Goal: Task Accomplishment & Management: Manage account settings

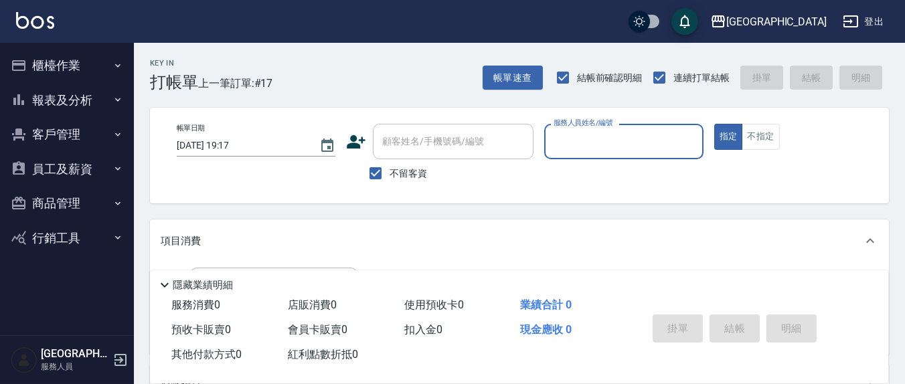
click at [69, 70] on button "櫃檯作業" at bounding box center [66, 65] width 123 height 35
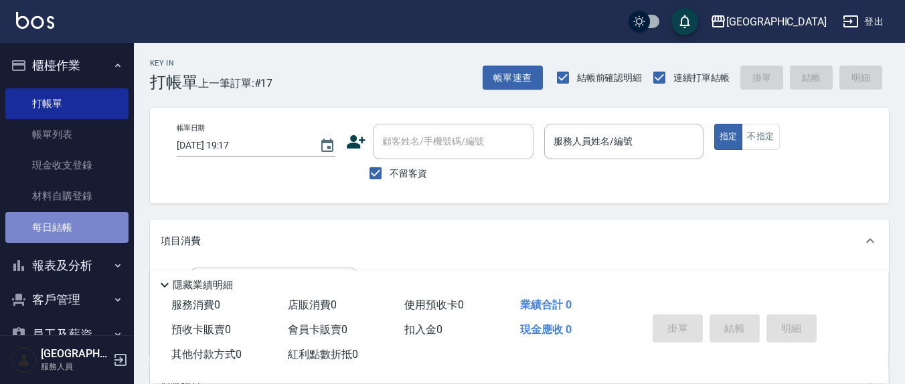
drag, startPoint x: 68, startPoint y: 221, endPoint x: 99, endPoint y: 238, distance: 35.0
click at [68, 220] on link "每日結帳" at bounding box center [66, 227] width 123 height 31
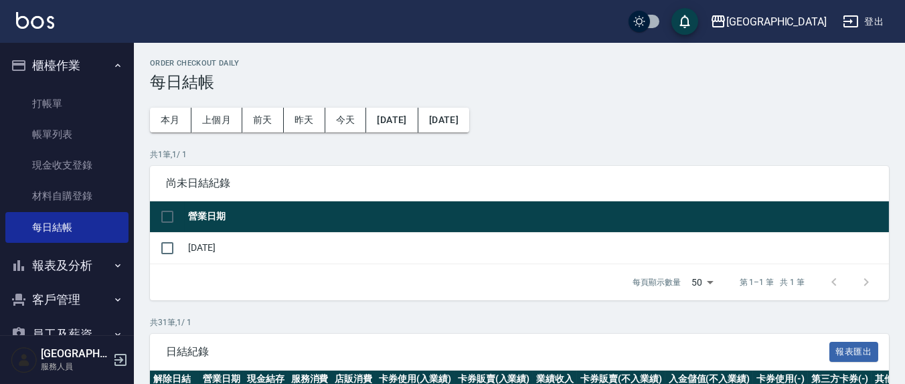
click at [201, 250] on td "[DATE]" at bounding box center [537, 247] width 704 height 31
click at [171, 247] on input "checkbox" at bounding box center [167, 248] width 28 height 28
checkbox input "true"
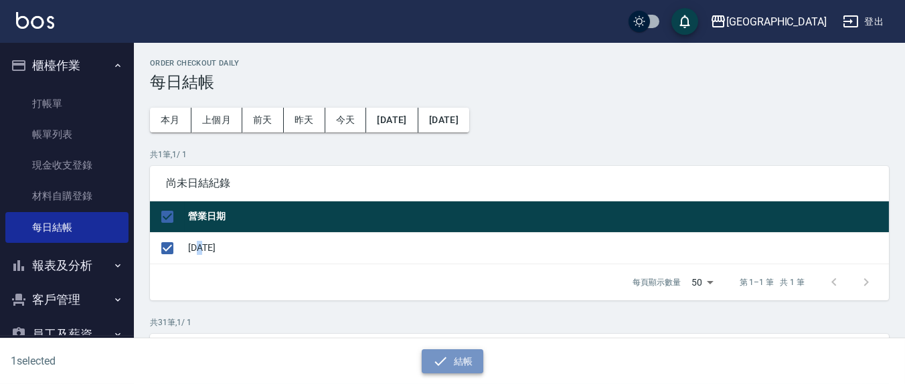
click at [461, 362] on button "結帳" at bounding box center [453, 361] width 62 height 25
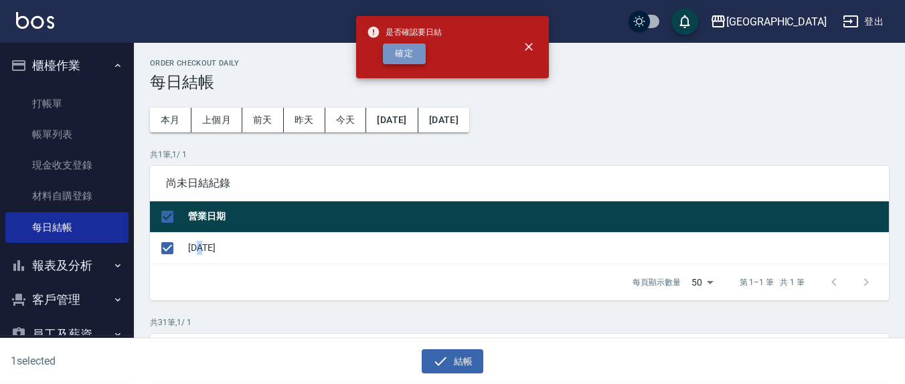
click at [401, 52] on button "確定" at bounding box center [404, 54] width 43 height 21
checkbox input "false"
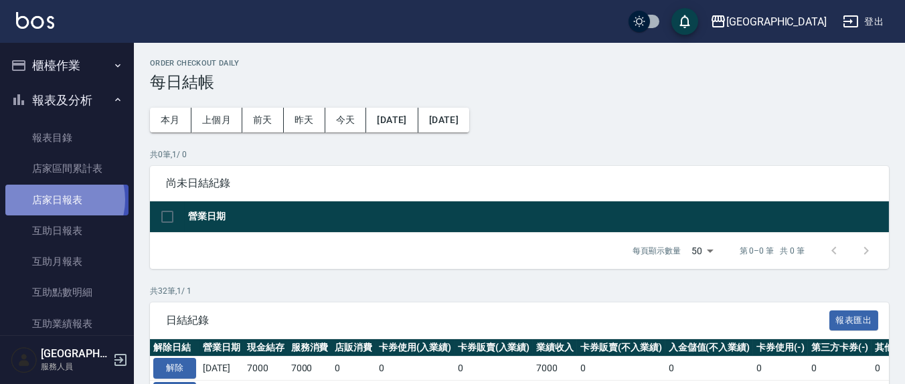
click at [56, 199] on link "店家日報表" at bounding box center [66, 200] width 123 height 31
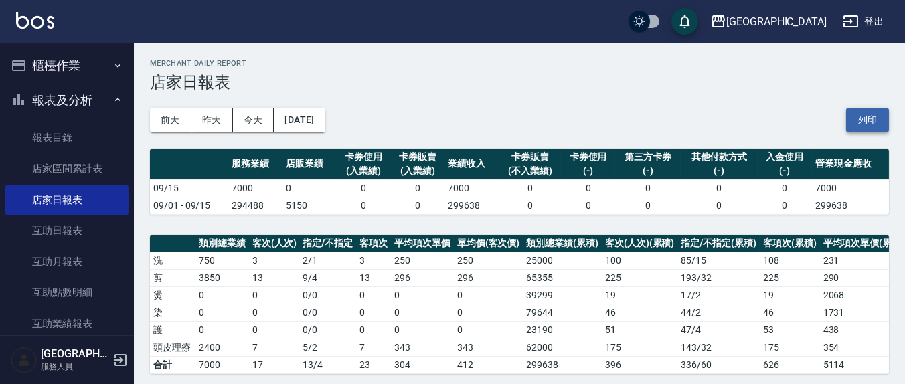
click at [858, 126] on button "列印" at bounding box center [867, 120] width 43 height 25
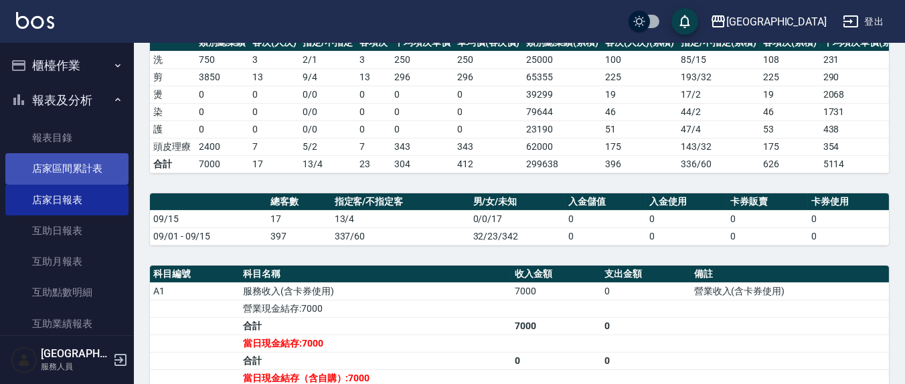
scroll to position [92, 0]
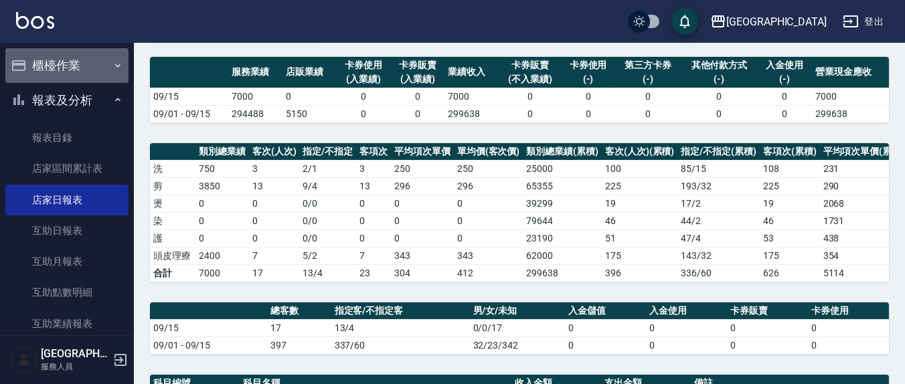
click at [84, 57] on button "櫃檯作業" at bounding box center [66, 65] width 123 height 35
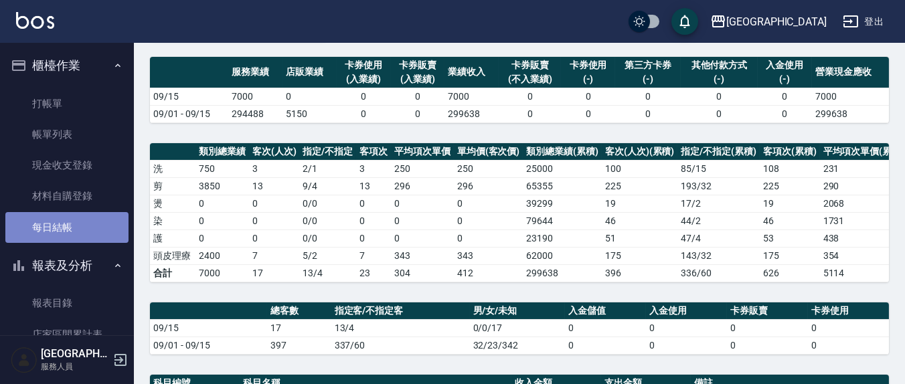
click at [68, 224] on link "每日結帳" at bounding box center [66, 227] width 123 height 31
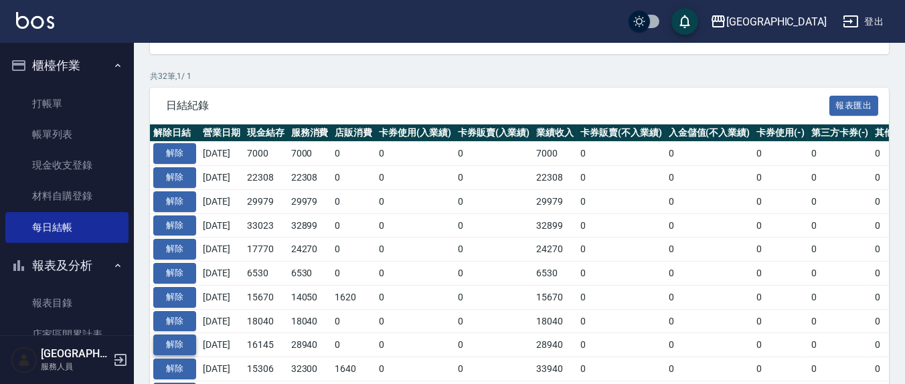
scroll to position [278, 0]
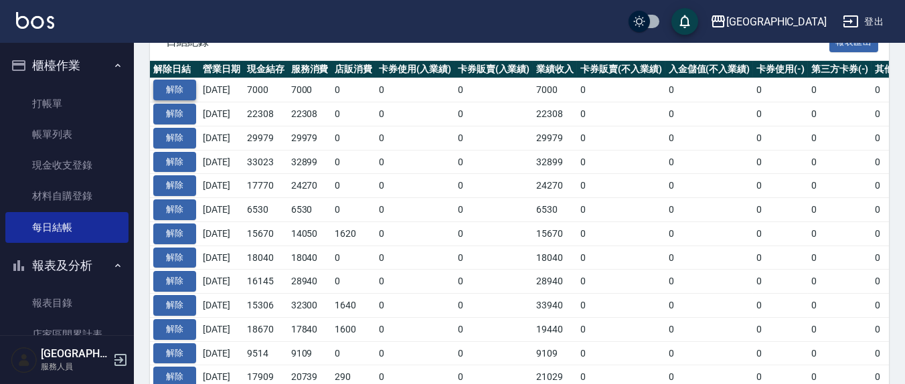
click at [178, 88] on button "解除" at bounding box center [174, 90] width 43 height 21
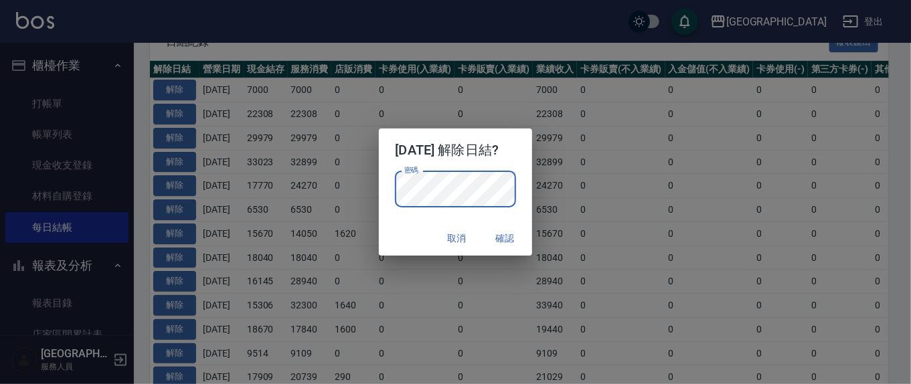
click at [525, 234] on button "確認" at bounding box center [505, 238] width 43 height 25
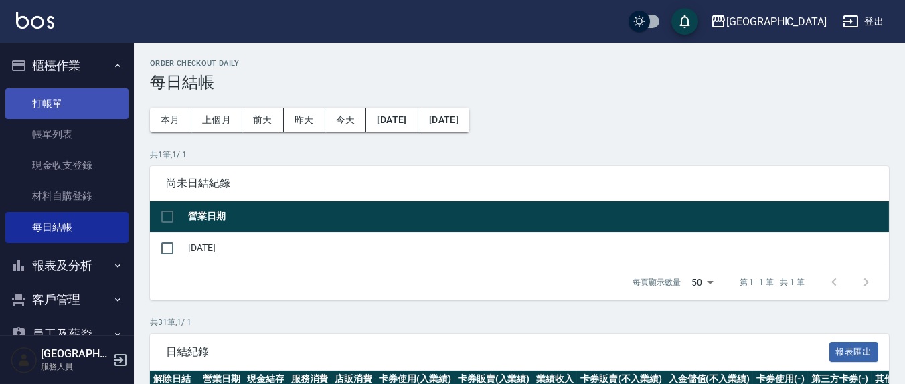
click at [66, 94] on link "打帳單" at bounding box center [66, 103] width 123 height 31
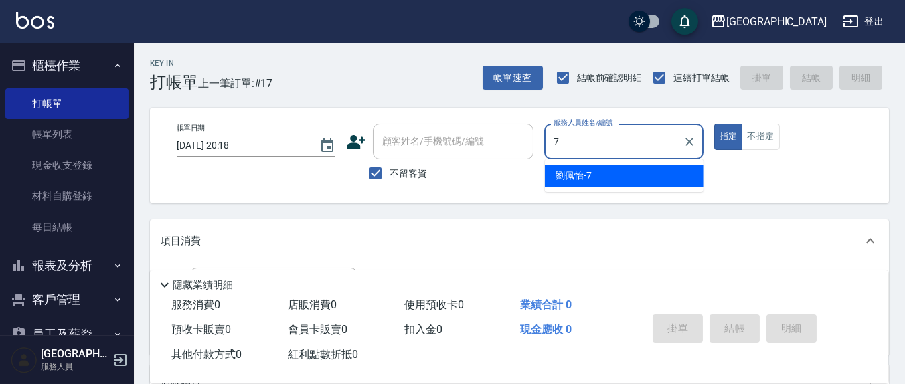
type input "劉佩怡-7"
type button "true"
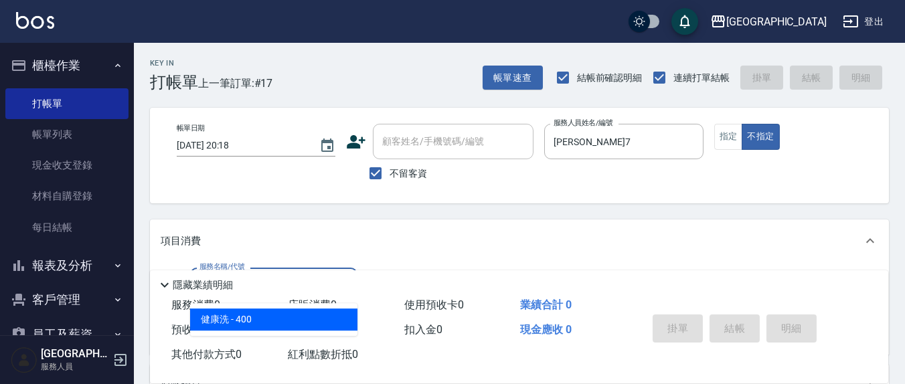
type input "健康洗(206)"
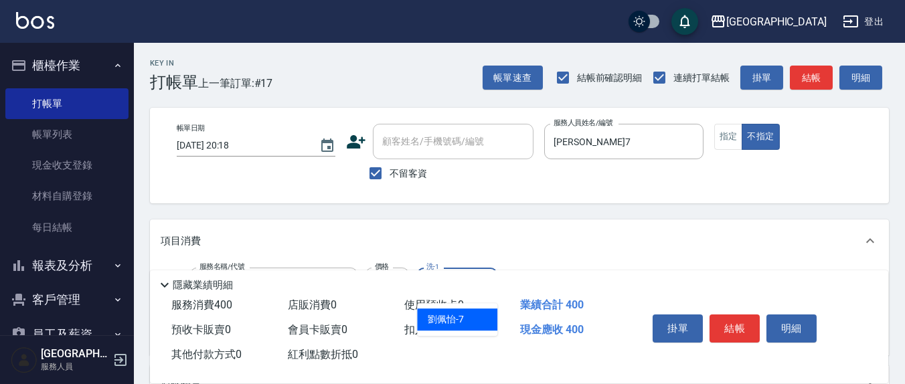
type input "劉佩怡-7"
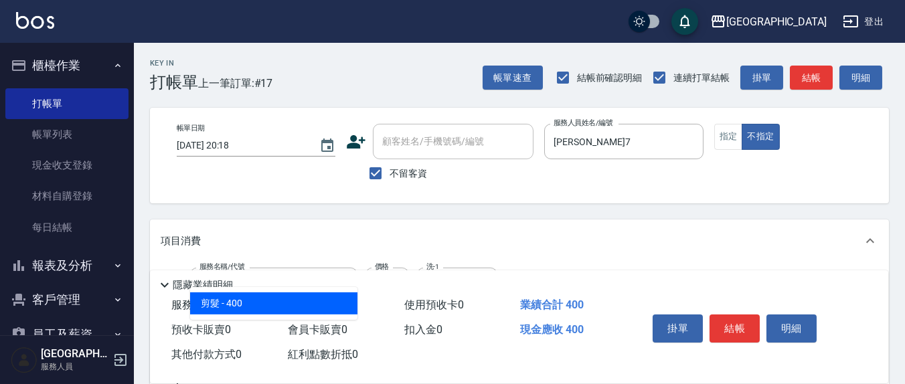
type input "剪髮(401)"
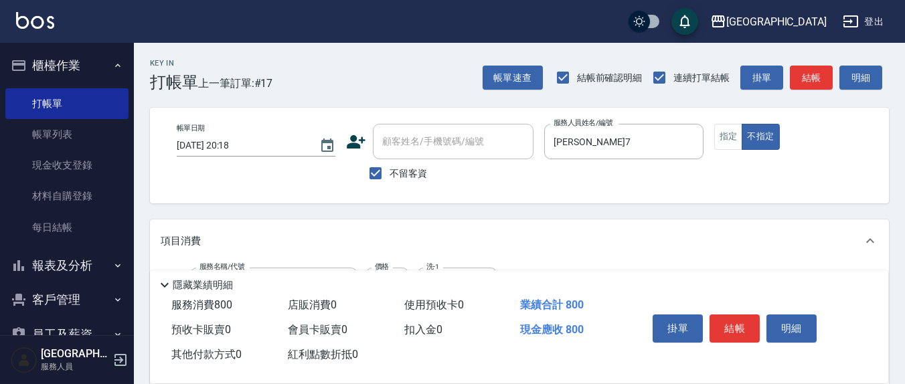
type input "200"
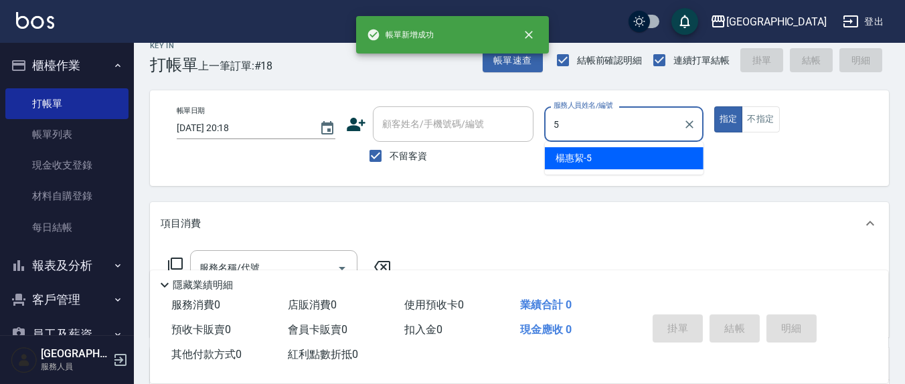
type input "楊惠絜-5"
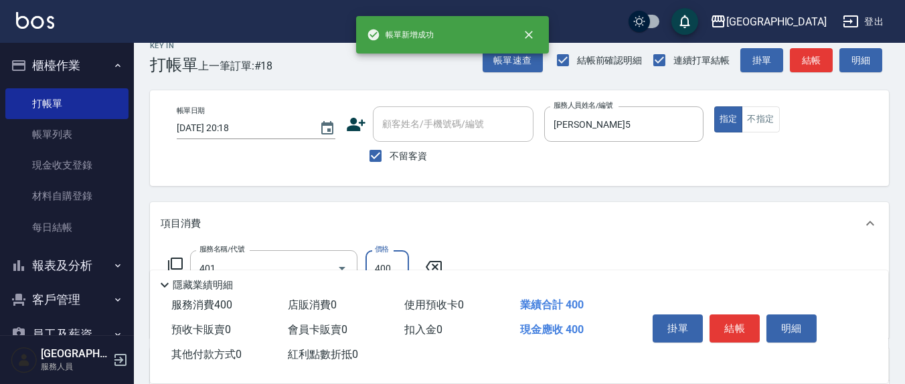
type input "剪髮(401)"
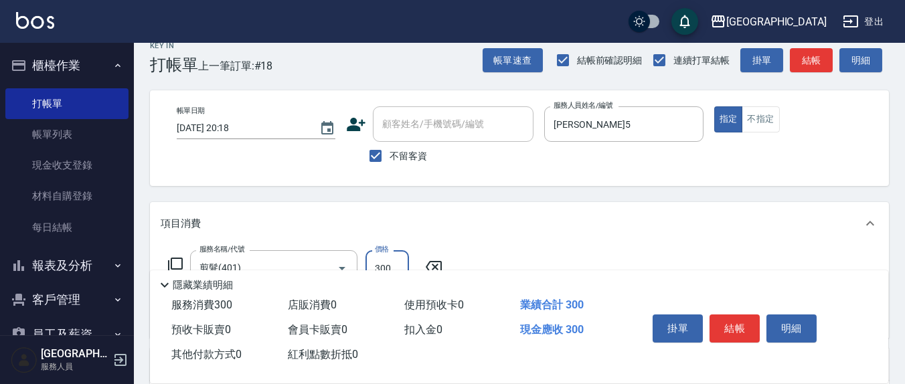
type input "300"
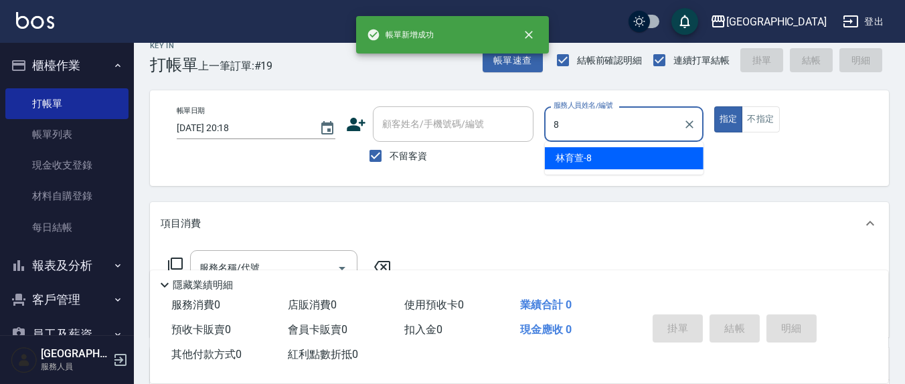
type input "林育萱-8"
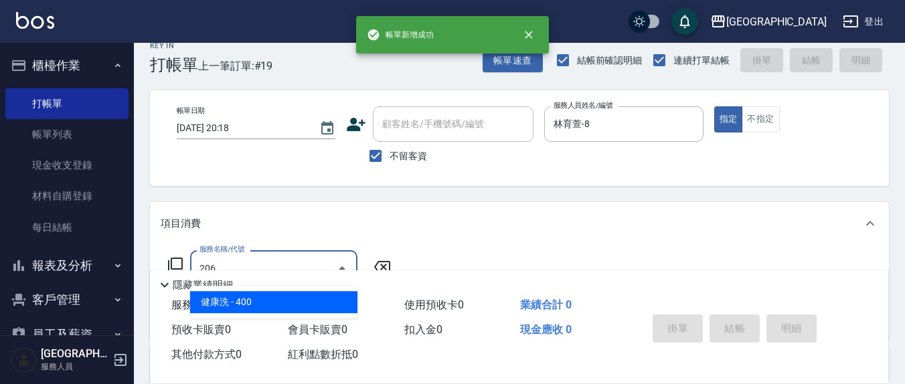
type input "健康洗(206)"
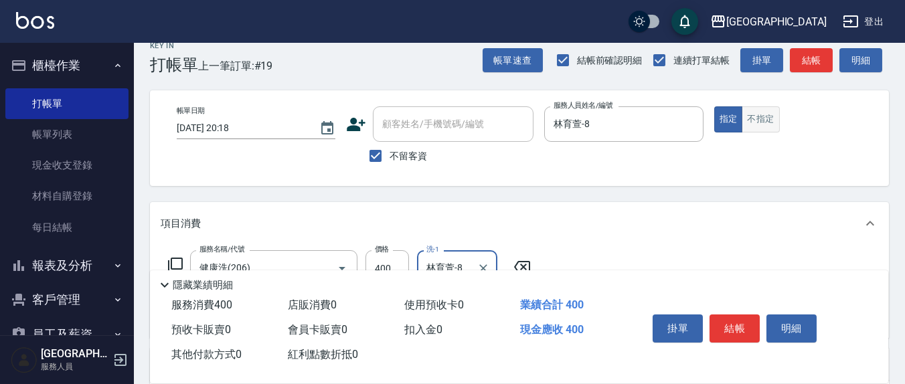
type input "林育萱-8"
click at [762, 118] on button "不指定" at bounding box center [760, 119] width 37 height 26
type button "false"
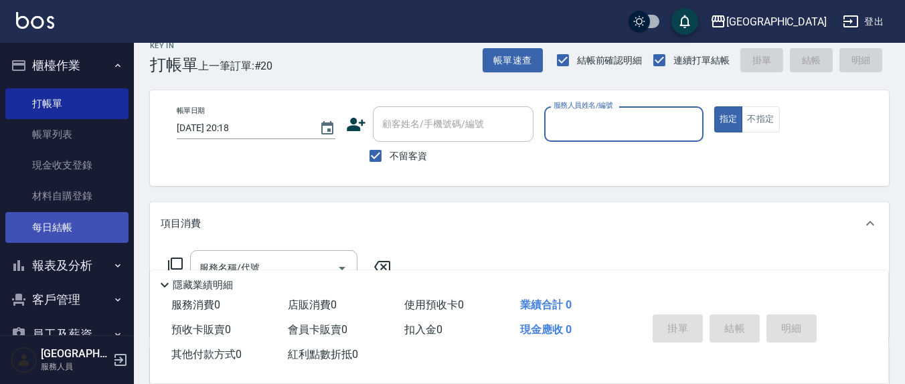
click at [61, 220] on link "每日結帳" at bounding box center [66, 227] width 123 height 31
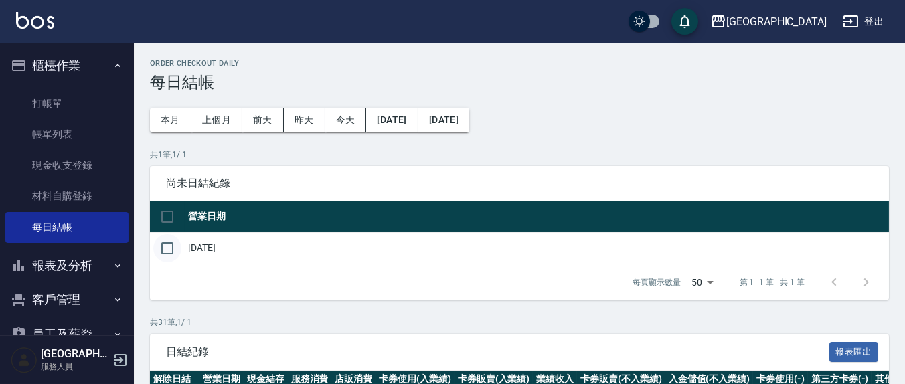
click at [191, 250] on td "[DATE]" at bounding box center [537, 247] width 704 height 31
click at [175, 247] on input "checkbox" at bounding box center [167, 248] width 28 height 28
checkbox input "true"
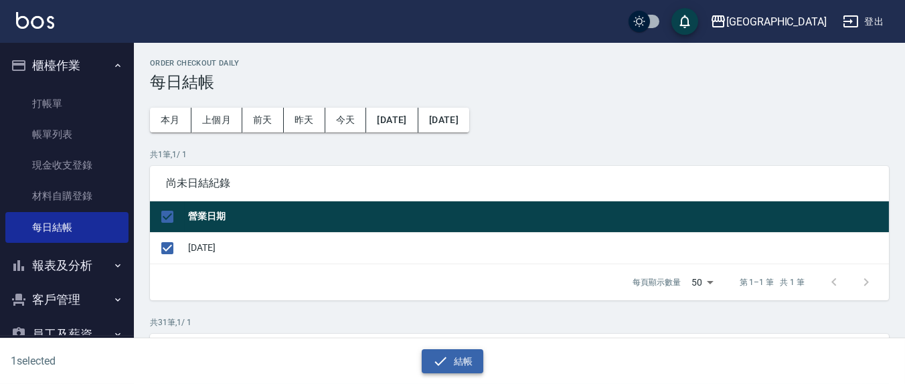
click at [460, 361] on button "結帳" at bounding box center [453, 361] width 62 height 25
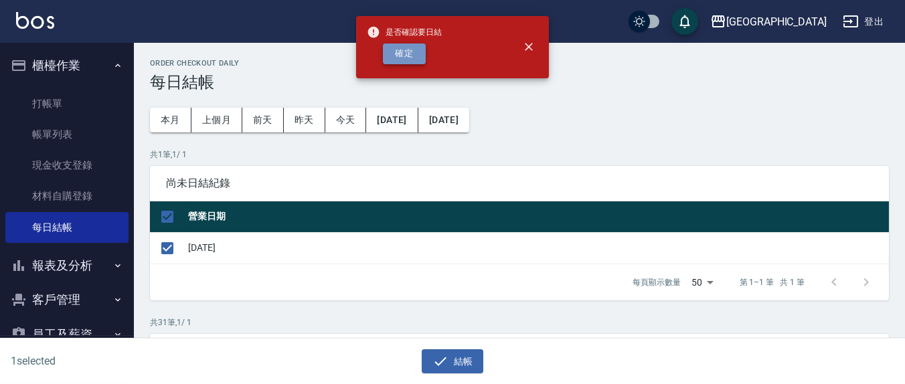
click at [400, 44] on button "確定" at bounding box center [404, 54] width 43 height 21
checkbox input "false"
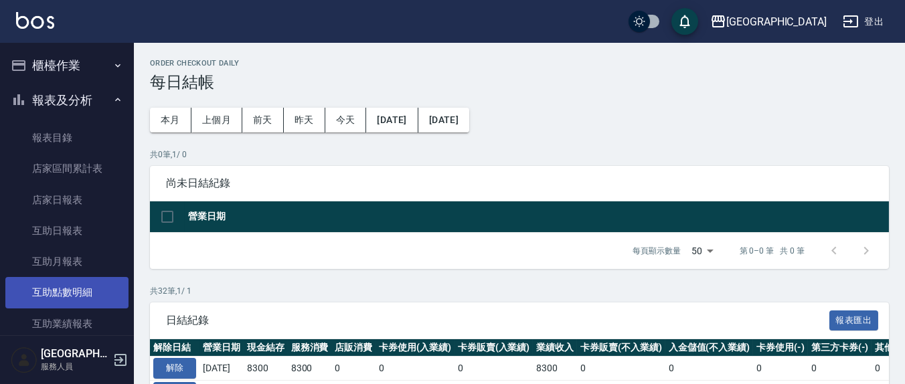
scroll to position [278, 0]
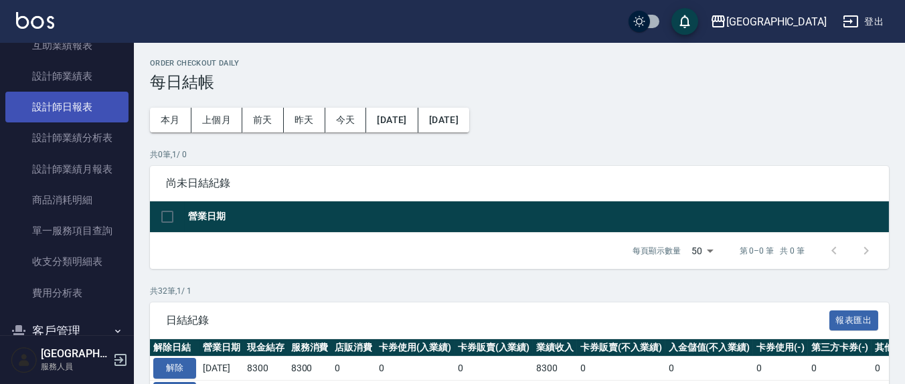
click at [74, 97] on link "設計師日報表" at bounding box center [66, 107] width 123 height 31
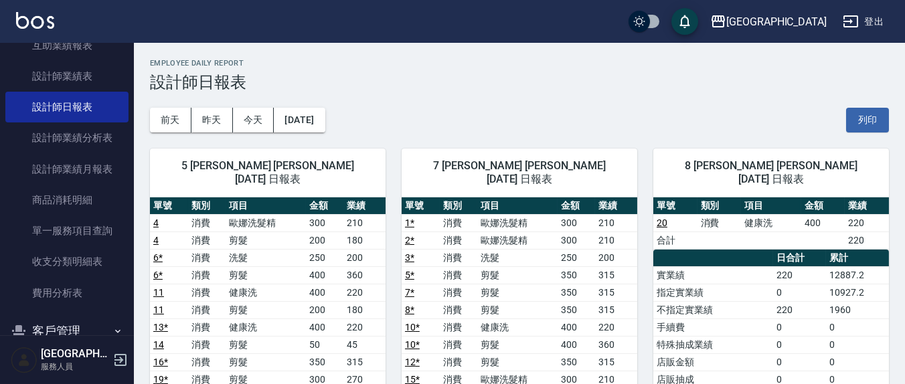
scroll to position [139, 0]
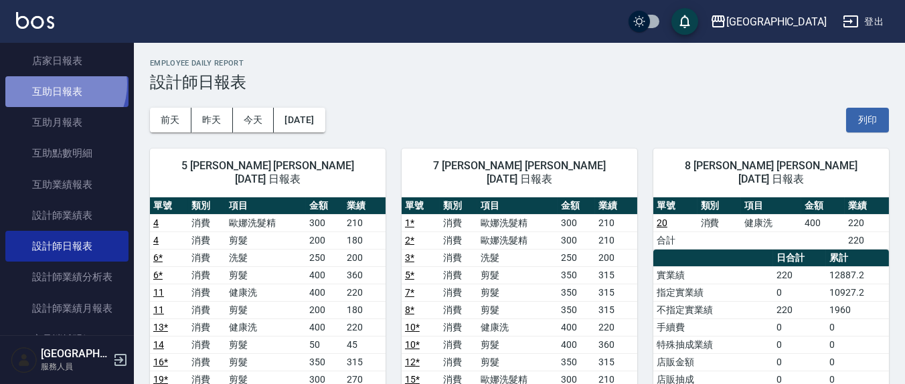
click at [56, 84] on link "互助日報表" at bounding box center [66, 91] width 123 height 31
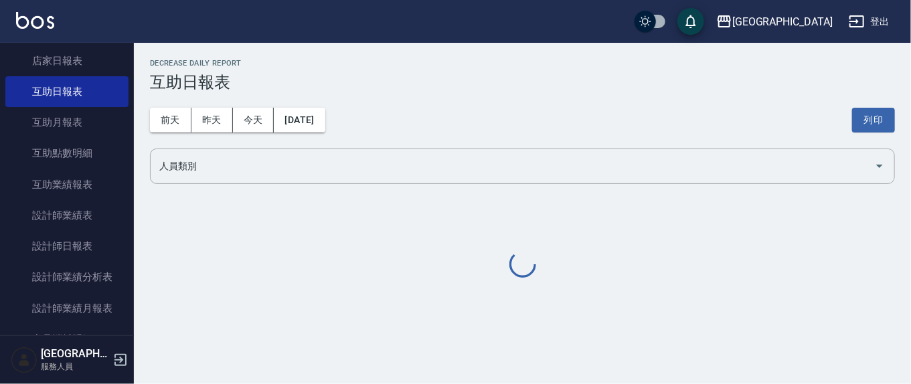
click at [49, 66] on link "店家日報表" at bounding box center [66, 61] width 123 height 31
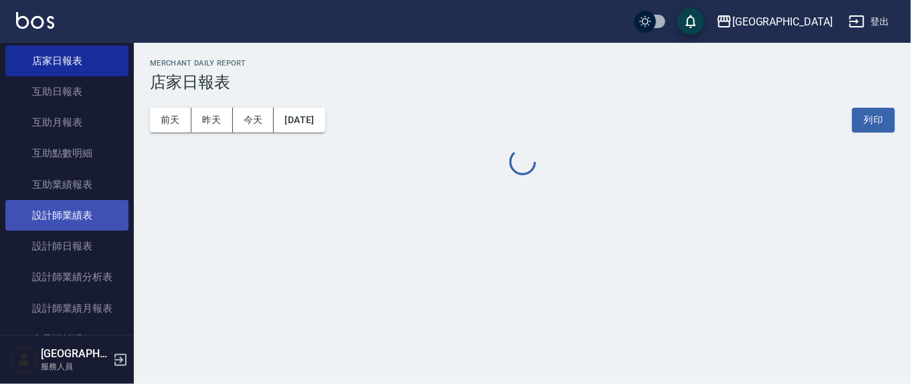
click at [857, 118] on button "列印" at bounding box center [873, 120] width 43 height 25
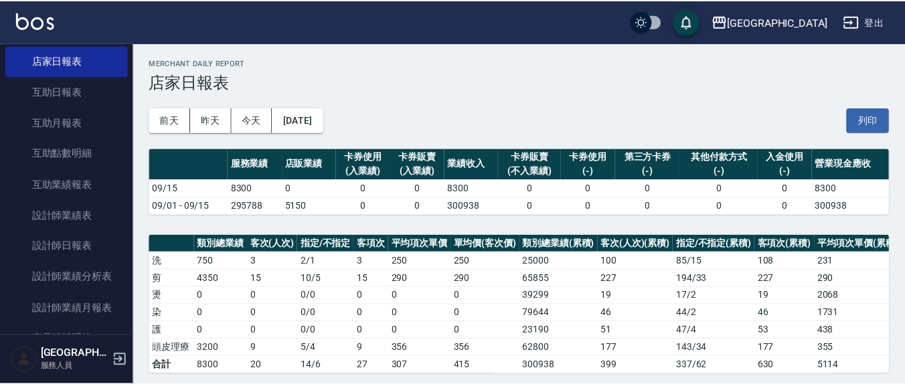
scroll to position [278, 0]
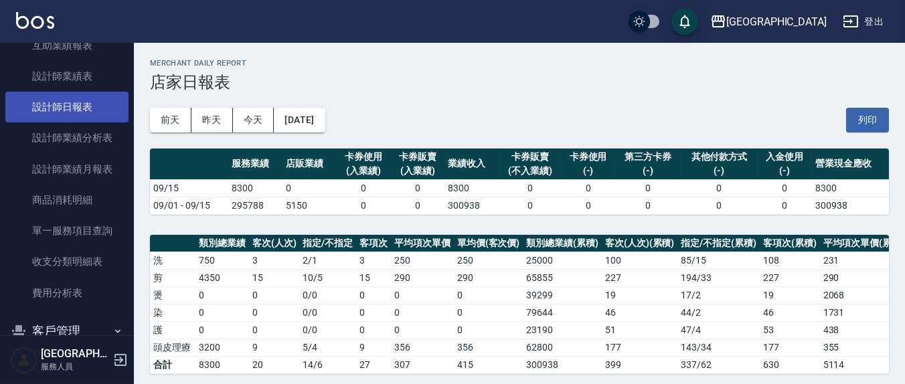
click at [34, 100] on link "設計師日報表" at bounding box center [66, 107] width 123 height 31
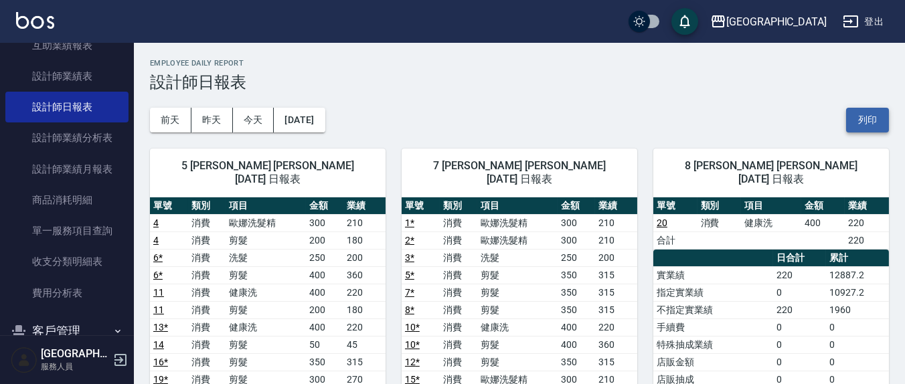
click at [864, 114] on button "列印" at bounding box center [867, 120] width 43 height 25
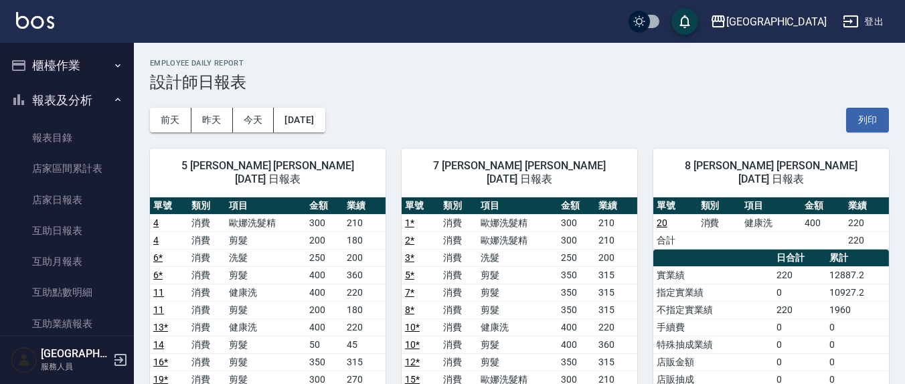
click at [880, 121] on button "列印" at bounding box center [867, 120] width 43 height 25
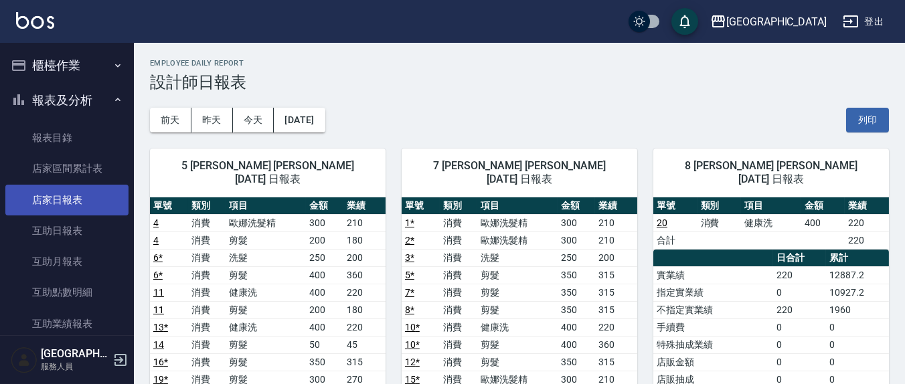
click at [69, 201] on link "店家日報表" at bounding box center [66, 200] width 123 height 31
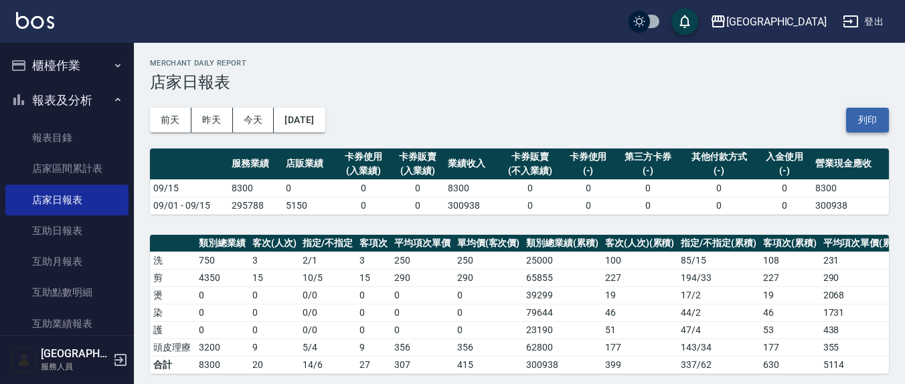
click at [867, 117] on button "列印" at bounding box center [867, 120] width 43 height 25
click at [74, 61] on button "櫃檯作業" at bounding box center [66, 65] width 123 height 35
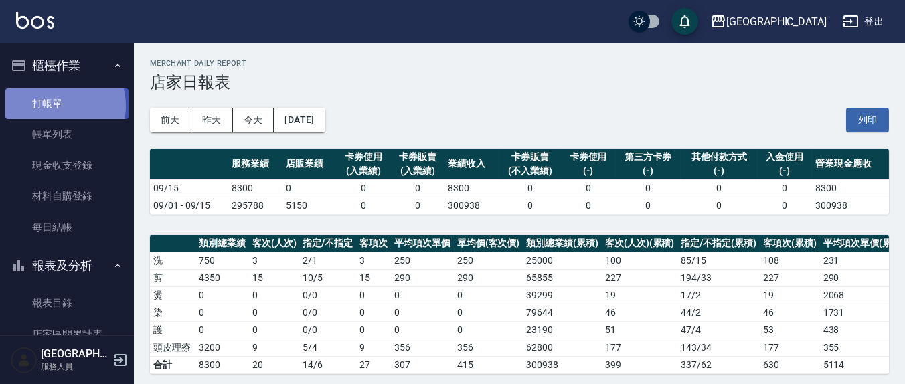
click at [53, 106] on link "打帳單" at bounding box center [66, 103] width 123 height 31
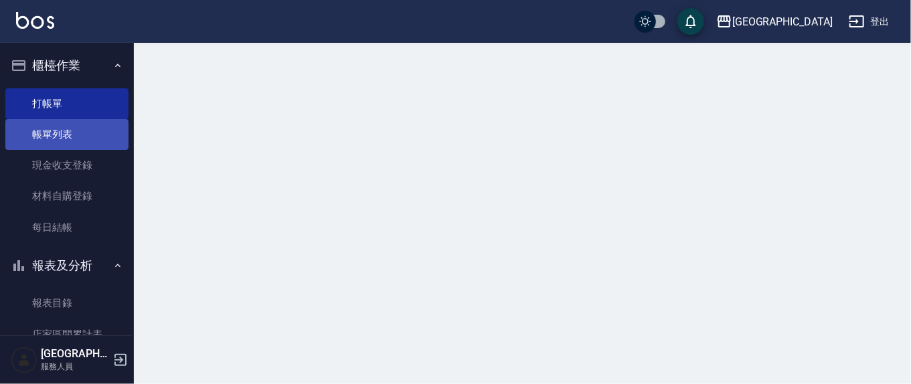
click at [64, 133] on link "帳單列表" at bounding box center [66, 134] width 123 height 31
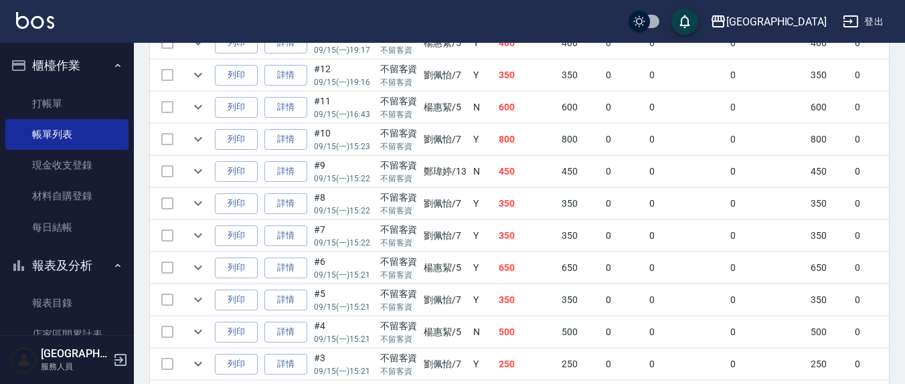
scroll to position [633, 0]
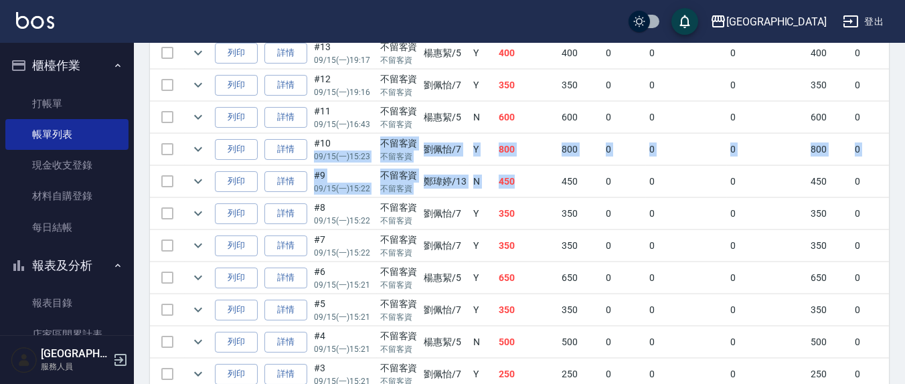
drag, startPoint x: 372, startPoint y: 141, endPoint x: 549, endPoint y: 166, distance: 178.4
click at [549, 166] on tbody "列印 詳情 #20 09/15 (一) 20:18 不留客資 不留客資 林育萱 /8 N 400 400 0 0 0 400 0 0 0 0 0 列印 詳情 …" at bounding box center [704, 134] width 1108 height 643
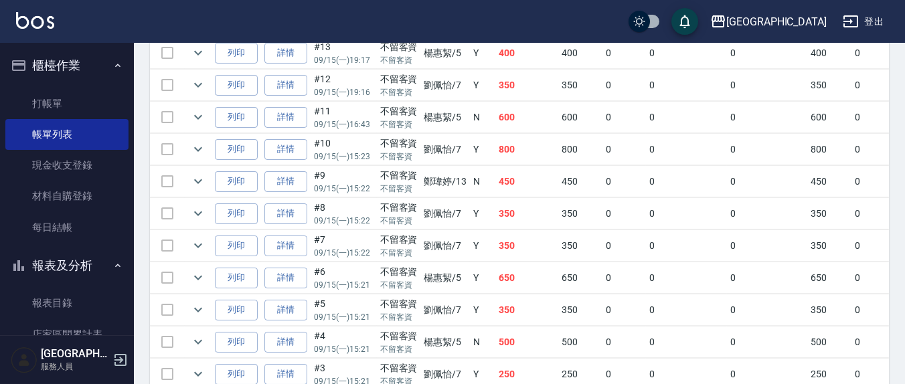
click at [580, 175] on td "450" at bounding box center [580, 181] width 44 height 31
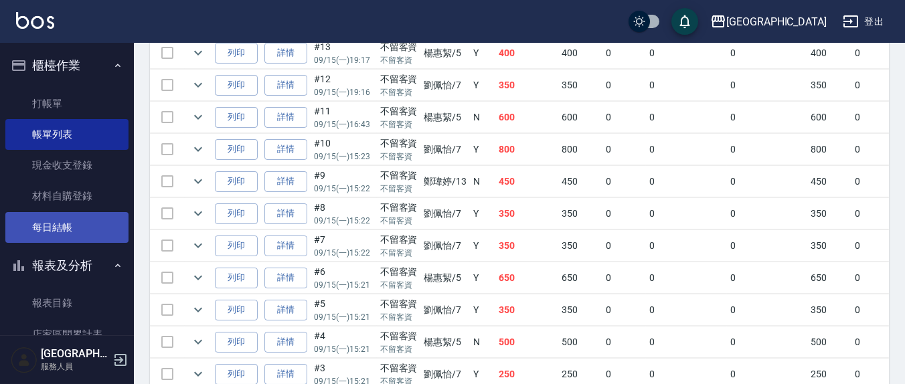
click at [70, 227] on link "每日結帳" at bounding box center [66, 227] width 123 height 31
click at [54, 224] on link "每日結帳" at bounding box center [66, 227] width 123 height 31
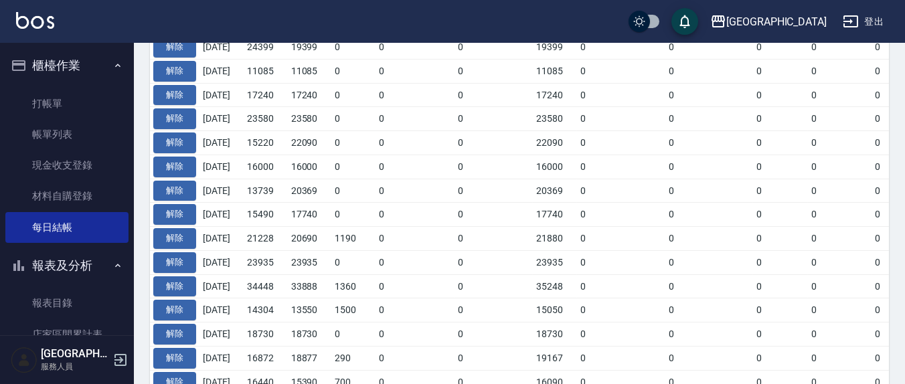
scroll to position [179, 0]
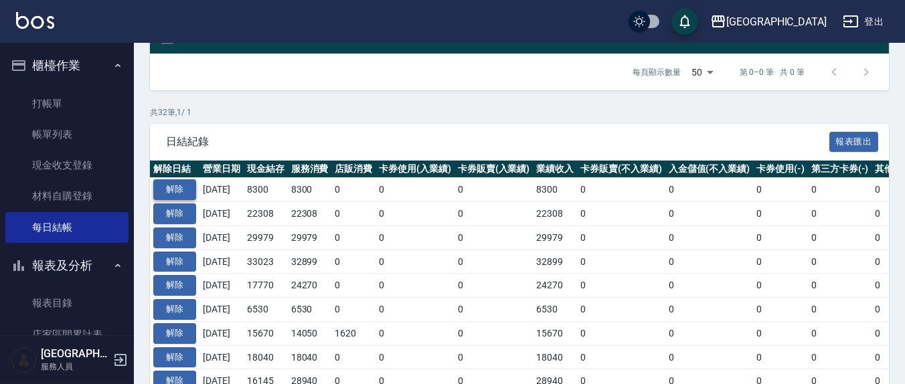
click at [168, 179] on button "解除" at bounding box center [174, 189] width 43 height 21
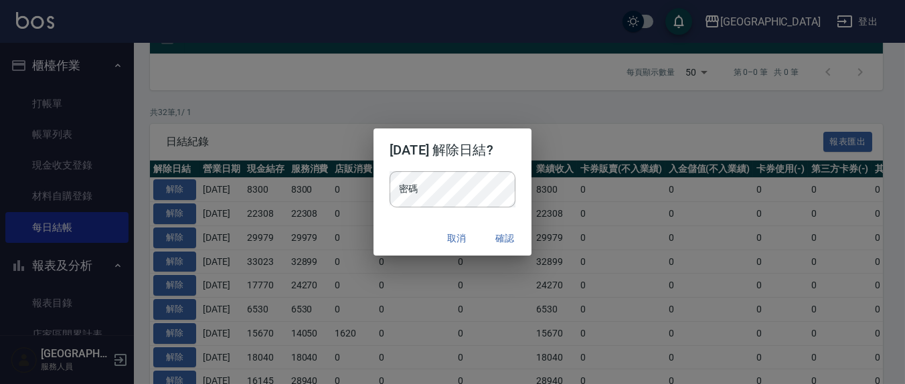
scroll to position [278, 0]
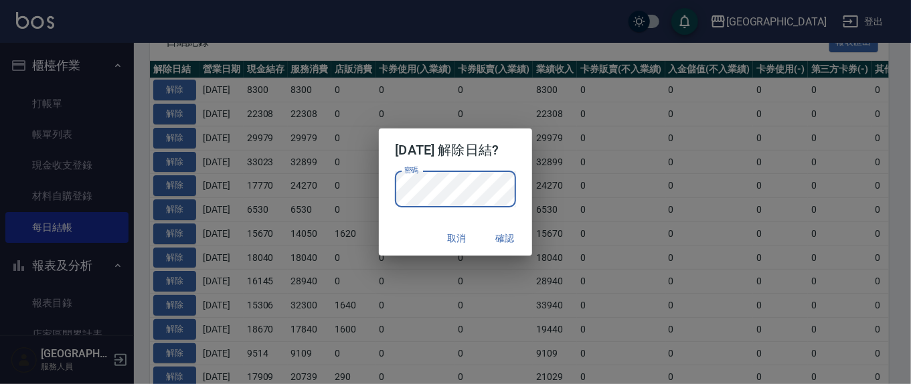
click at [513, 240] on button "確認" at bounding box center [505, 238] width 43 height 25
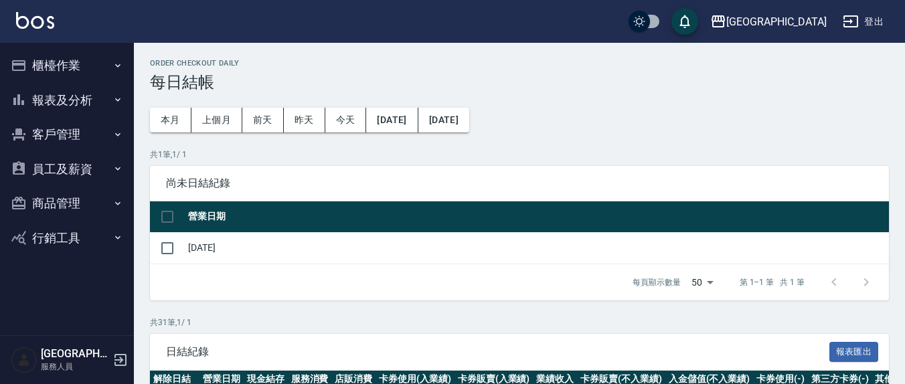
scroll to position [310, 0]
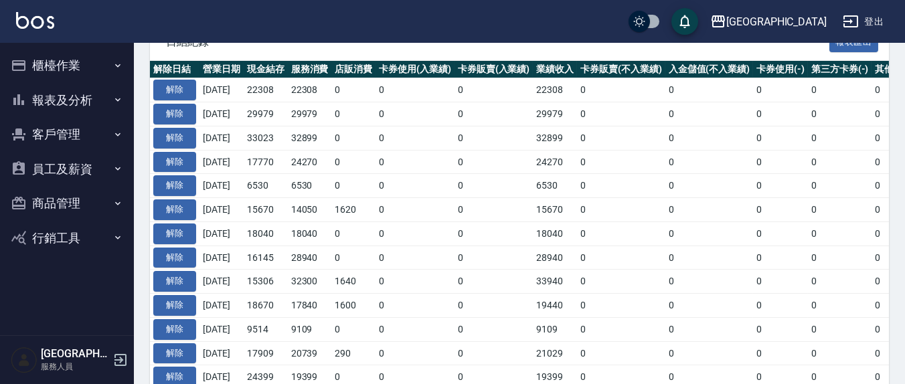
click at [46, 65] on button "櫃檯作業" at bounding box center [66, 65] width 123 height 35
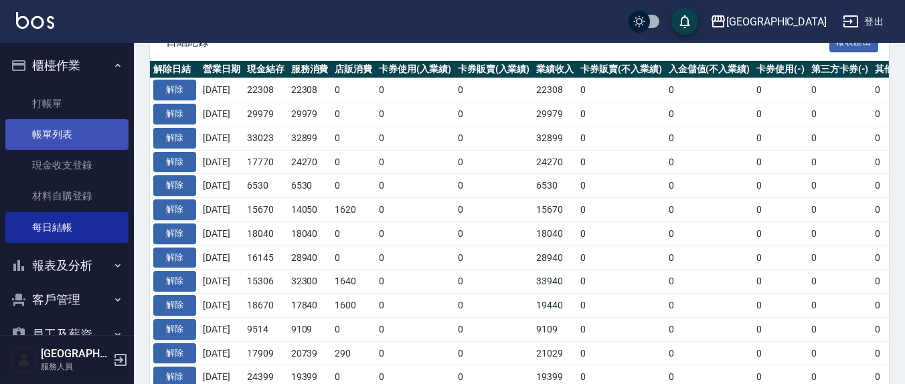
click at [47, 129] on link "帳單列表" at bounding box center [66, 134] width 123 height 31
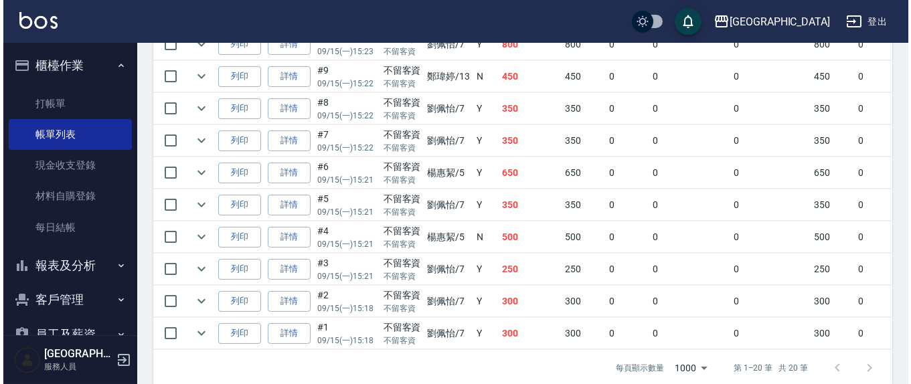
scroll to position [743, 0]
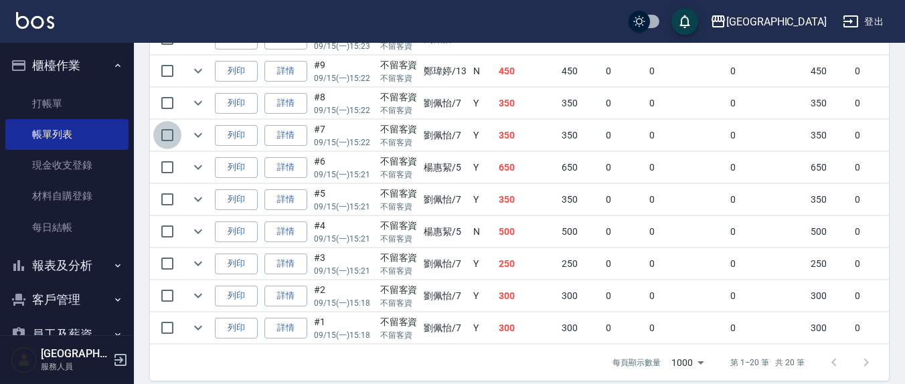
click at [171, 129] on input "checkbox" at bounding box center [167, 135] width 28 height 28
checkbox input "true"
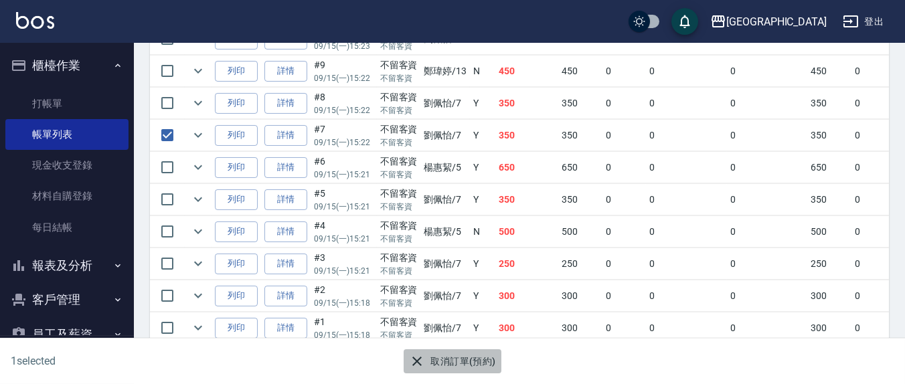
click at [436, 352] on button "取消訂單(預約)" at bounding box center [452, 361] width 97 height 25
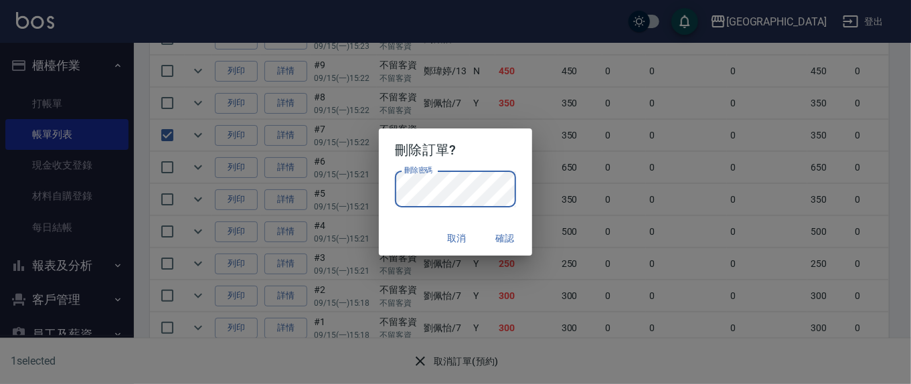
click at [513, 240] on button "確認" at bounding box center [505, 238] width 43 height 25
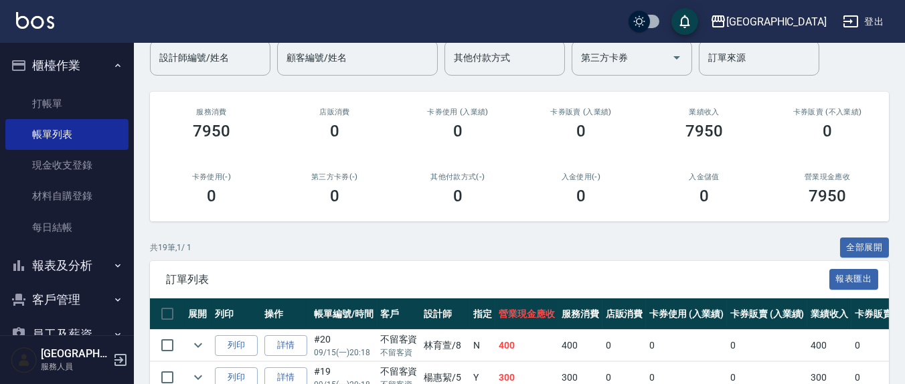
scroll to position [139, 0]
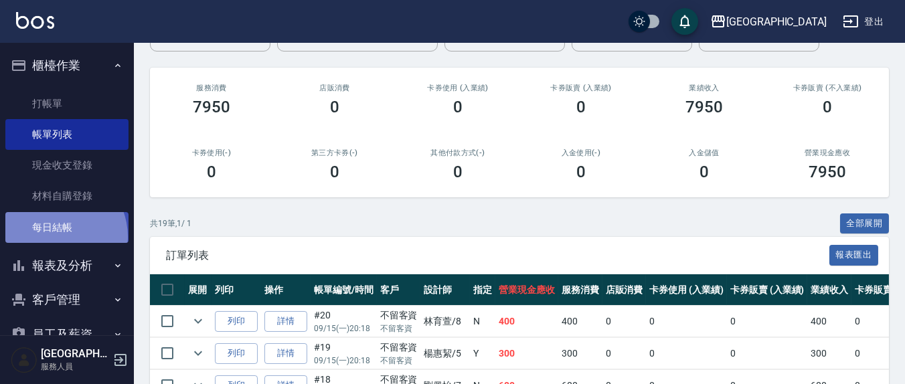
click at [54, 238] on link "每日結帳" at bounding box center [66, 227] width 123 height 31
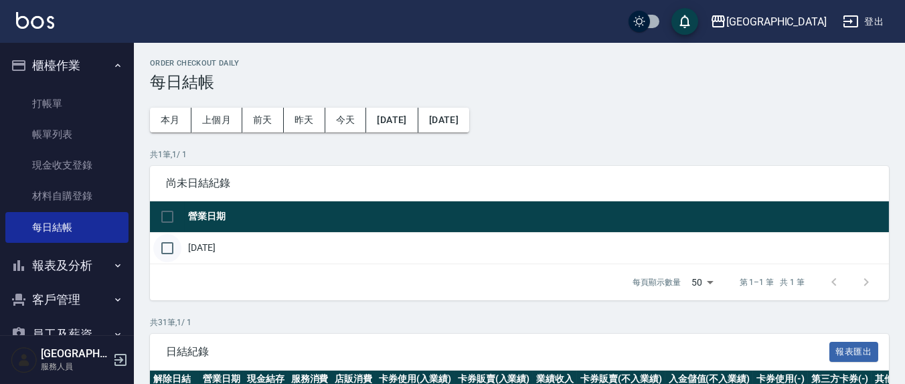
click at [167, 245] on input "checkbox" at bounding box center [167, 248] width 28 height 28
checkbox input "true"
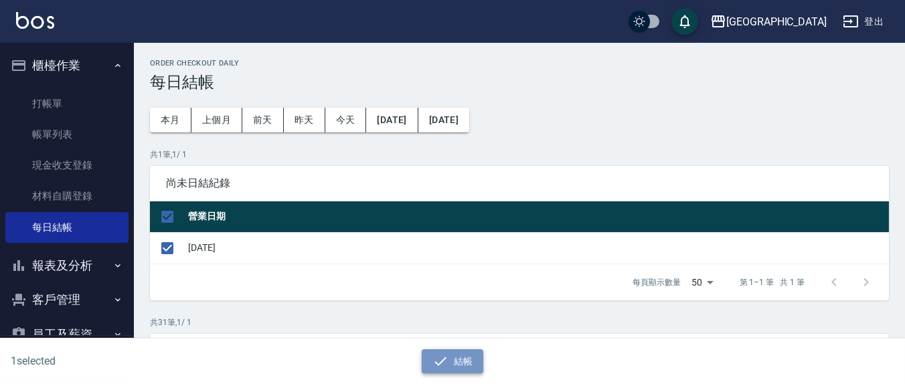
click at [428, 369] on button "結帳" at bounding box center [453, 361] width 62 height 25
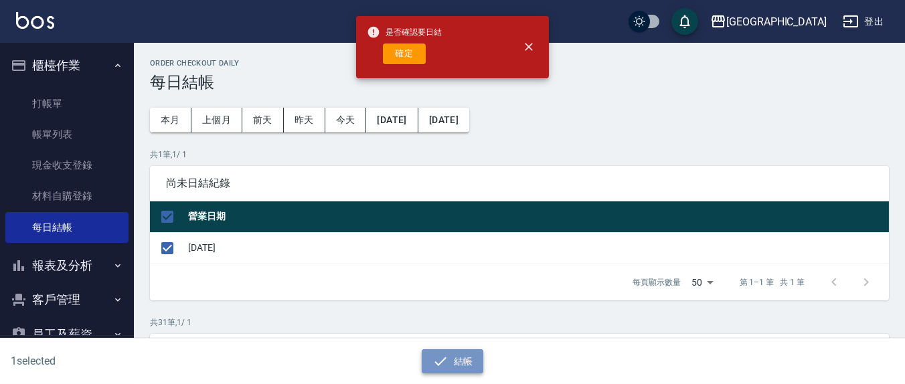
click at [430, 369] on button "結帳" at bounding box center [453, 361] width 62 height 25
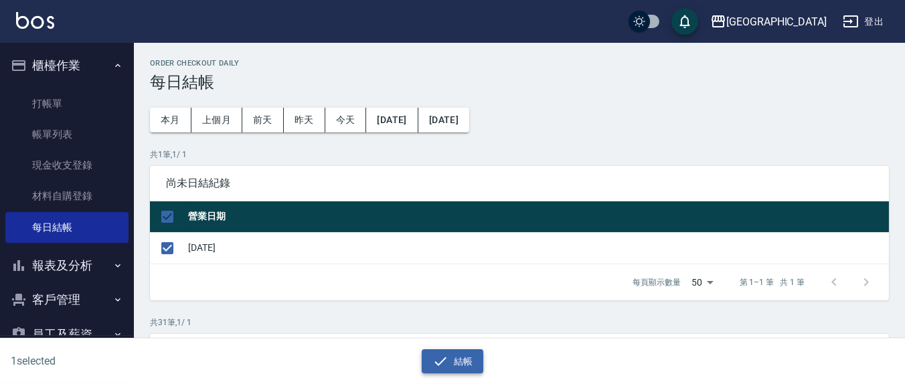
click at [451, 361] on button "結帳" at bounding box center [453, 361] width 62 height 25
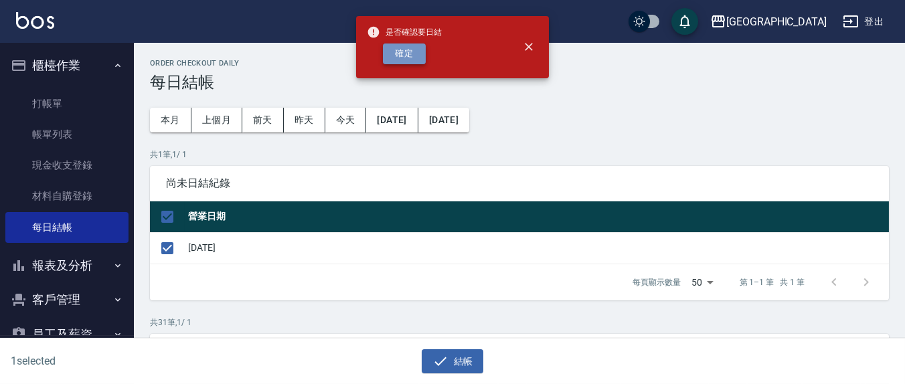
click at [406, 58] on button "確定" at bounding box center [404, 54] width 43 height 21
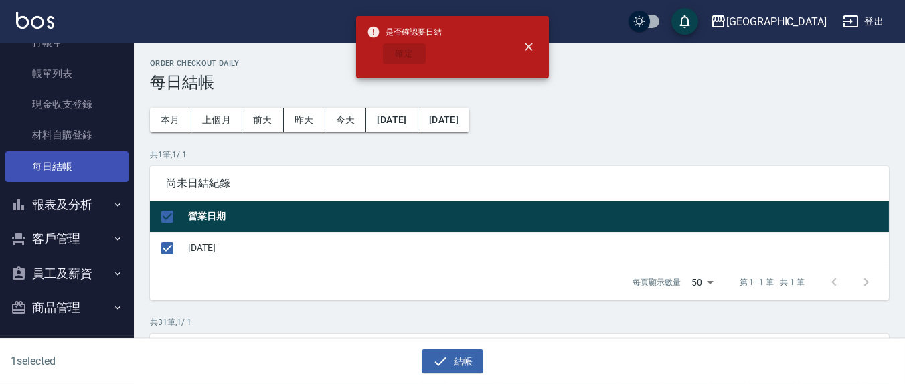
scroll to position [101, 0]
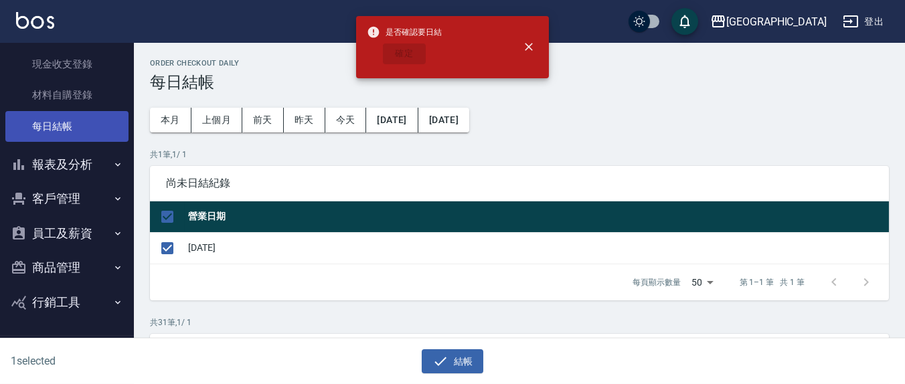
checkbox input "false"
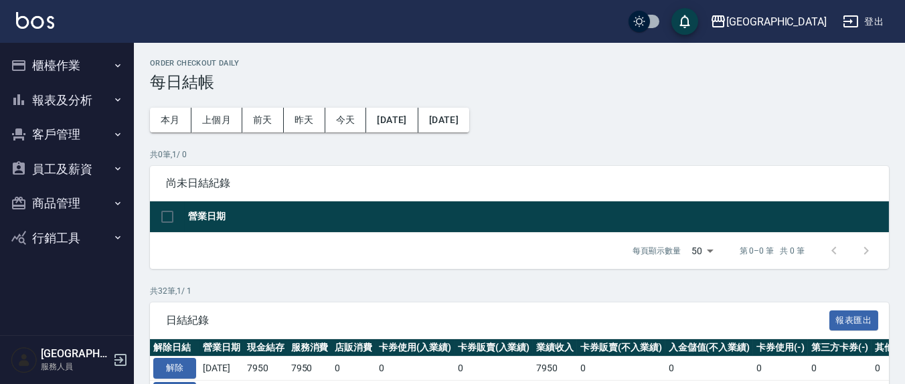
click at [65, 57] on button "櫃檯作業" at bounding box center [66, 65] width 123 height 35
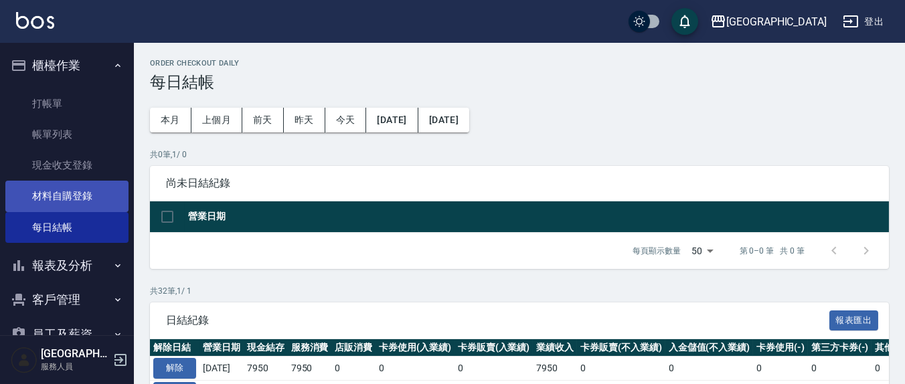
click at [68, 192] on link "材料自購登錄" at bounding box center [66, 196] width 123 height 31
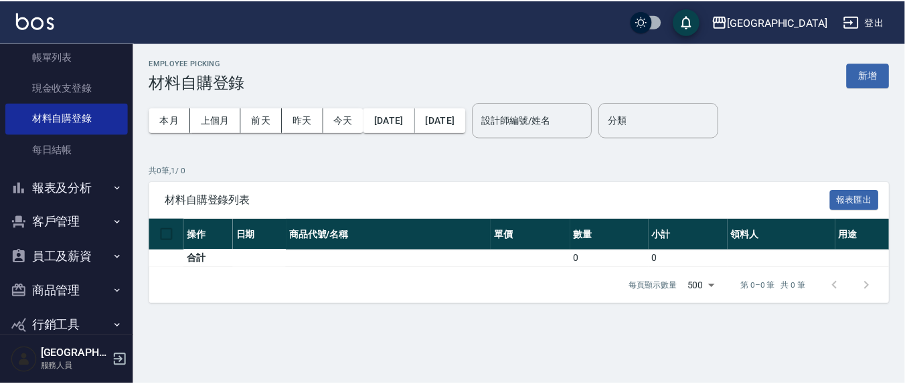
scroll to position [101, 0]
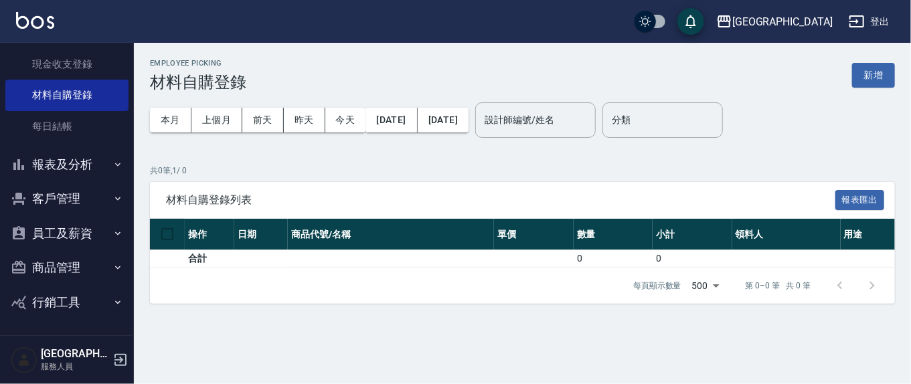
click at [76, 166] on button "報表及分析" at bounding box center [66, 164] width 123 height 35
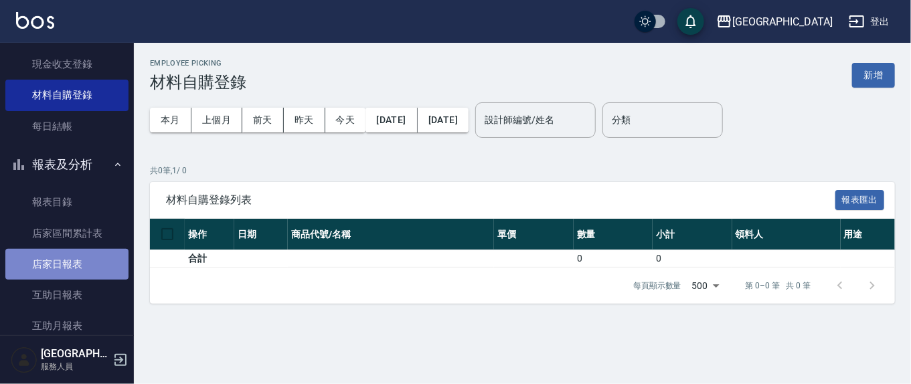
click at [68, 255] on link "店家日報表" at bounding box center [66, 264] width 123 height 31
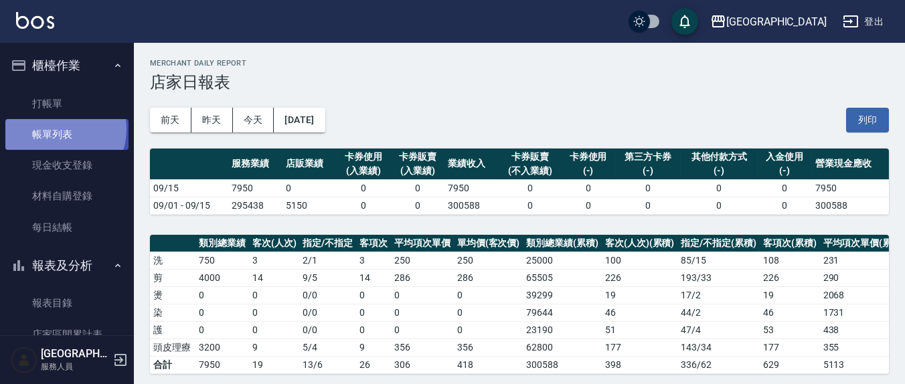
click at [56, 129] on link "帳單列表" at bounding box center [66, 134] width 123 height 31
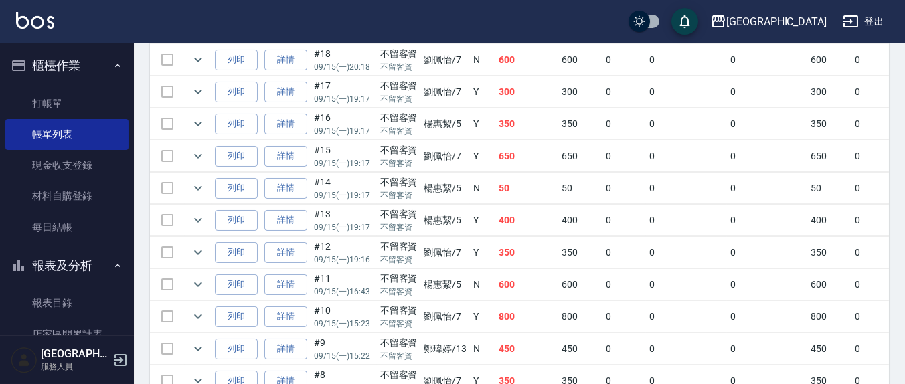
scroll to position [418, 0]
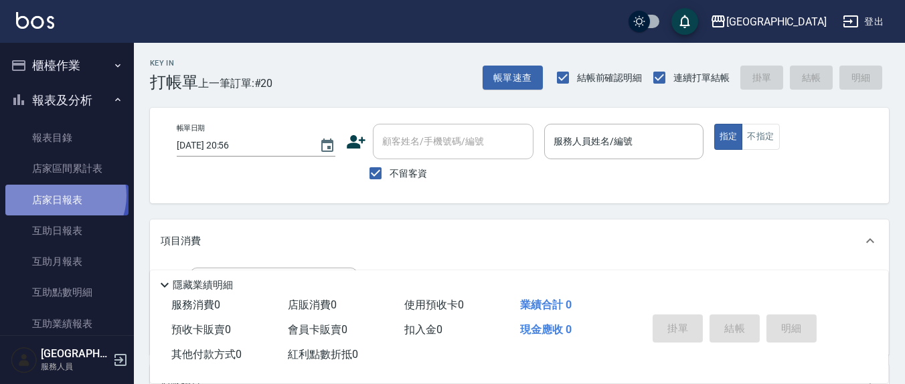
click at [60, 195] on link "店家日報表" at bounding box center [66, 200] width 123 height 31
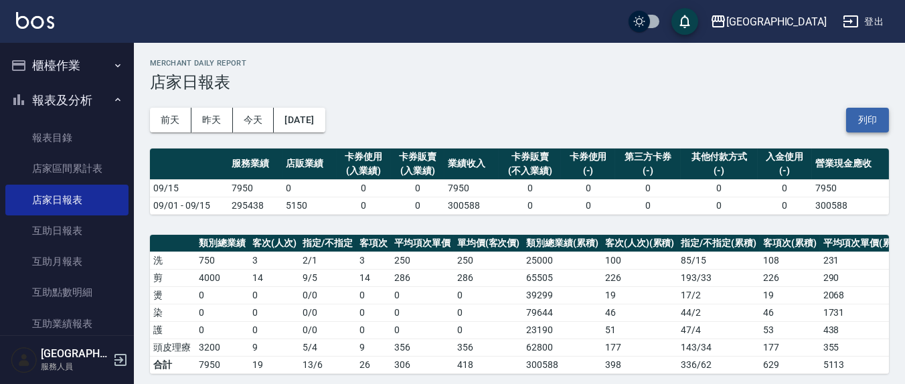
click at [867, 113] on button "列印" at bounding box center [867, 120] width 43 height 25
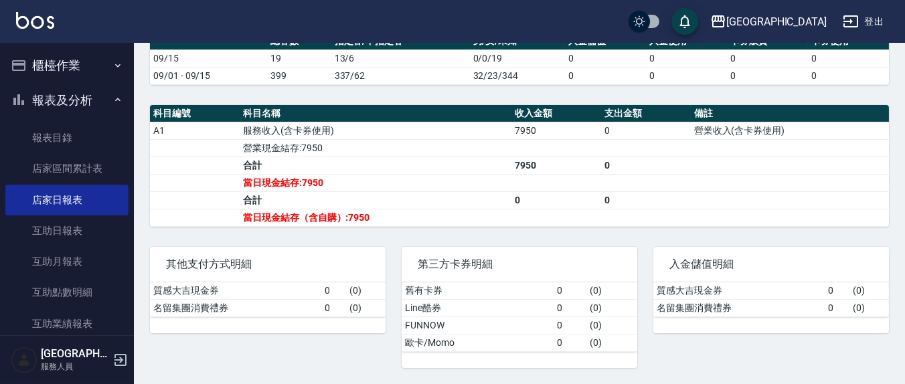
scroll to position [371, 0]
drag, startPoint x: 353, startPoint y: 213, endPoint x: 320, endPoint y: 208, distance: 33.1
click at [309, 210] on td "當日現金結存（含自購）:7950" at bounding box center [376, 217] width 272 height 17
click at [508, 236] on div "第三方卡券明細 舊有卡券 0 ( 0 ) Line酷券 0 ( 0 ) FUNNOW 0 ( 0 ) 歐卡/Momo 0 ( 0 )" at bounding box center [512, 299] width 252 height 137
